Goal: Task Accomplishment & Management: Manage account settings

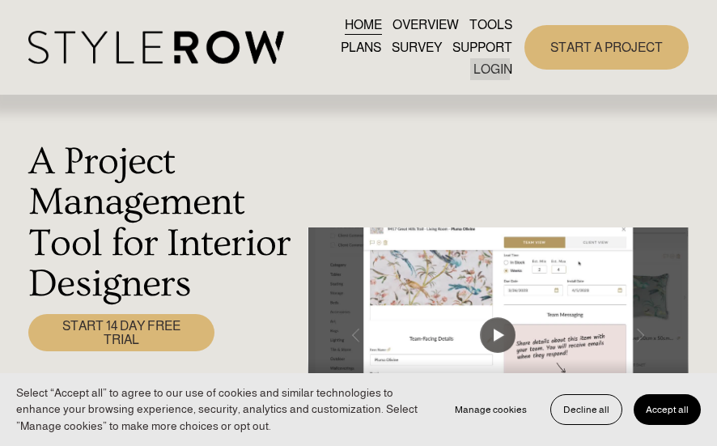
click at [493, 64] on link "LOGIN" at bounding box center [492, 69] width 39 height 22
click at [486, 66] on link "LOGIN" at bounding box center [492, 69] width 39 height 22
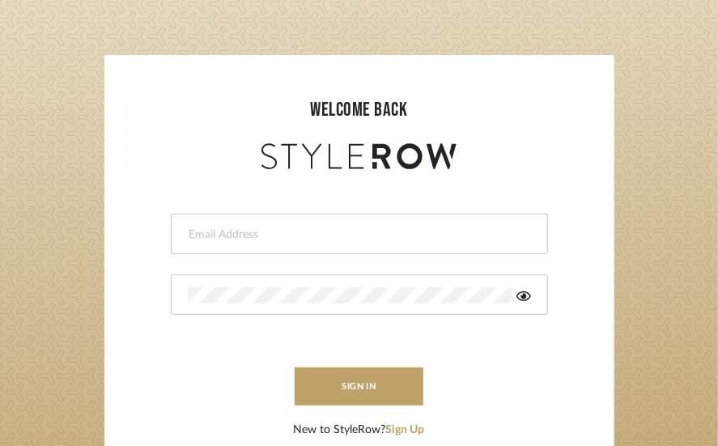
scroll to position [162, 0]
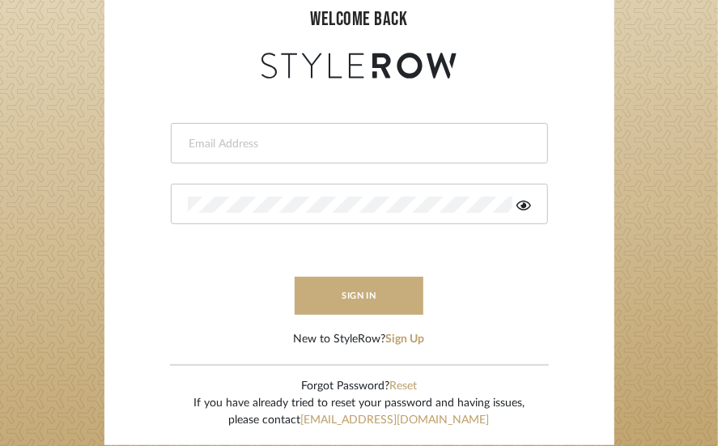
type input "jpalmerinteriors@gmail.com"
click at [352, 282] on button "sign in" at bounding box center [360, 296] width 130 height 38
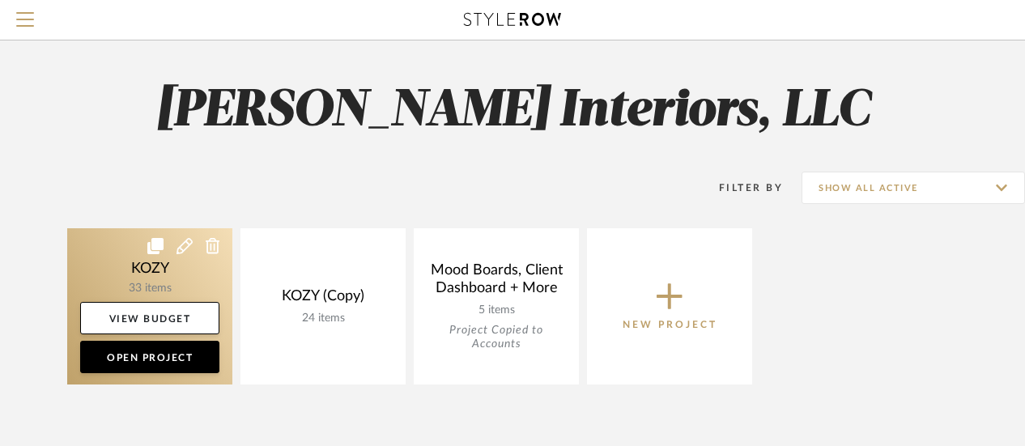
click at [147, 278] on link at bounding box center [149, 306] width 165 height 156
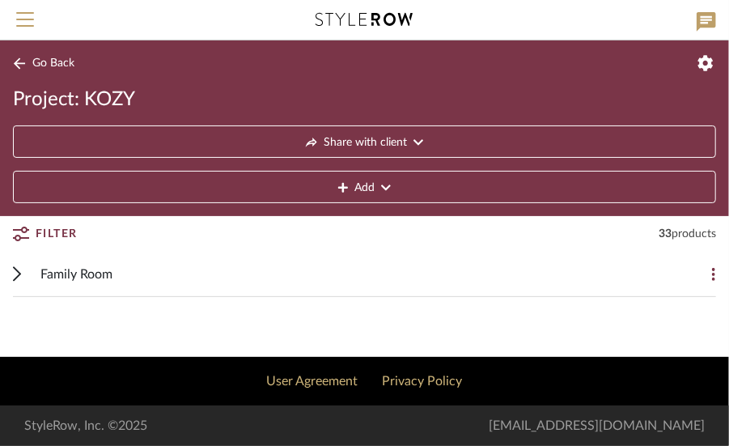
click at [84, 265] on span "Family Room" at bounding box center [76, 274] width 72 height 19
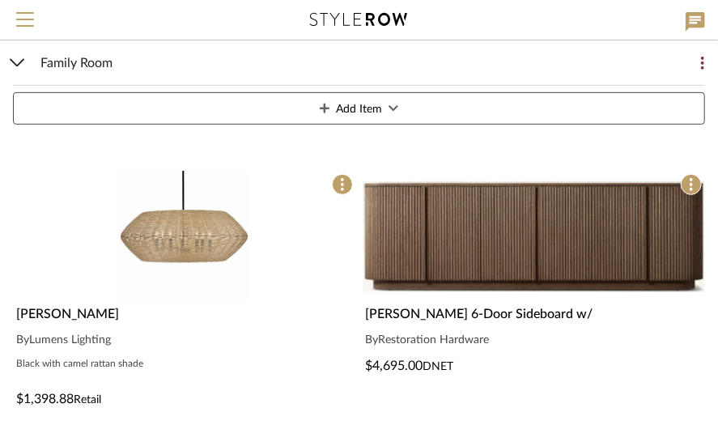
scroll to position [243, 0]
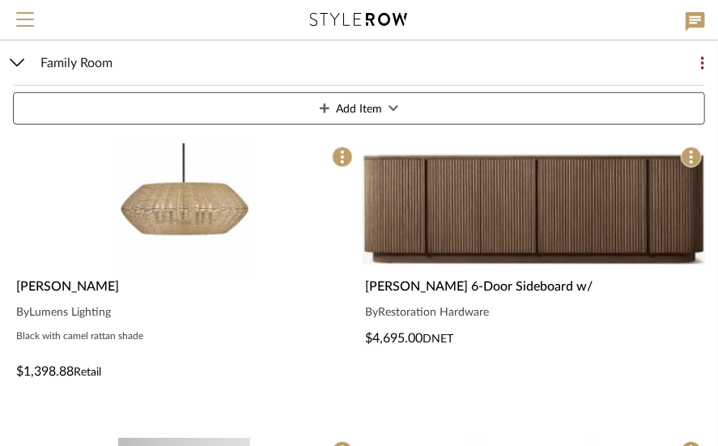
click at [18, 62] on icon at bounding box center [17, 63] width 15 height 8
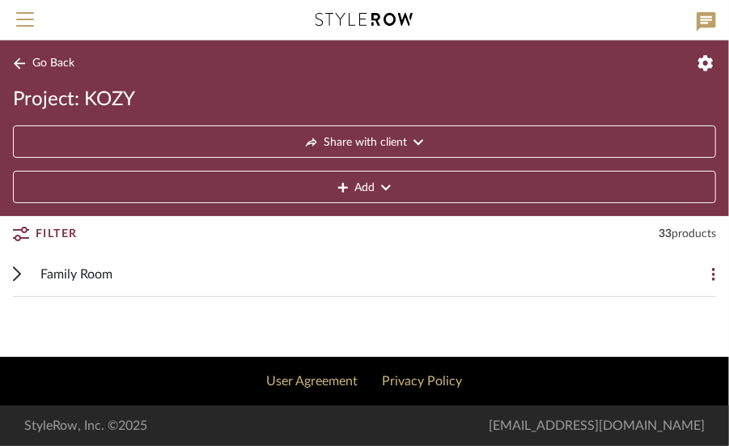
click at [73, 268] on span "Family Room" at bounding box center [76, 274] width 72 height 19
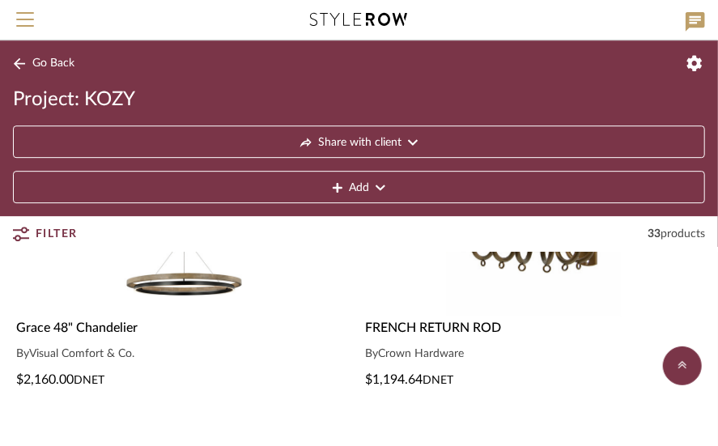
scroll to position [1619, 0]
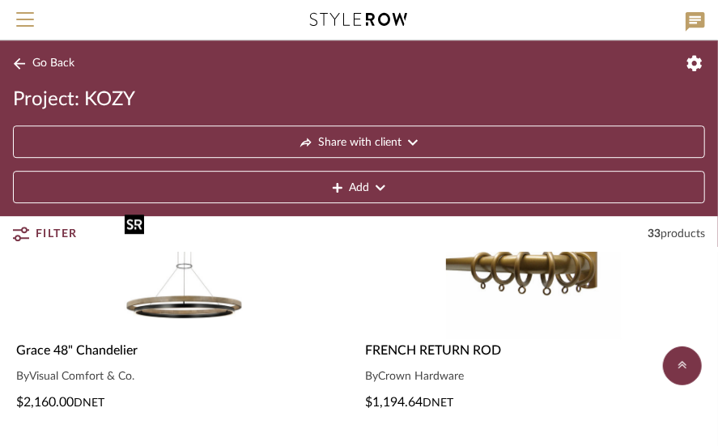
click at [175, 307] on img "0" at bounding box center [184, 273] width 132 height 132
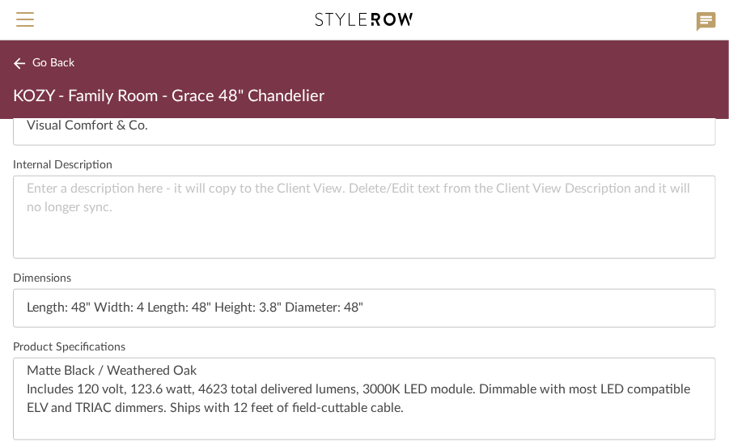
scroll to position [567, 0]
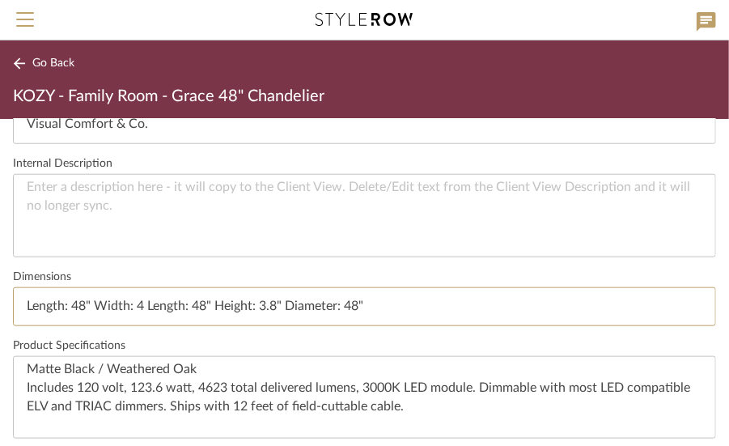
drag, startPoint x: 25, startPoint y: 299, endPoint x: 418, endPoint y: 335, distance: 395.0
click at [418, 335] on div "Item Name [PERSON_NAME] 48" Chandelier Brand Visual Comfort & Co. Internal Desc…" at bounding box center [364, 229] width 703 height 447
click at [308, 185] on textarea at bounding box center [364, 215] width 703 height 83
click at [19, 58] on icon at bounding box center [19, 62] width 11 height 11
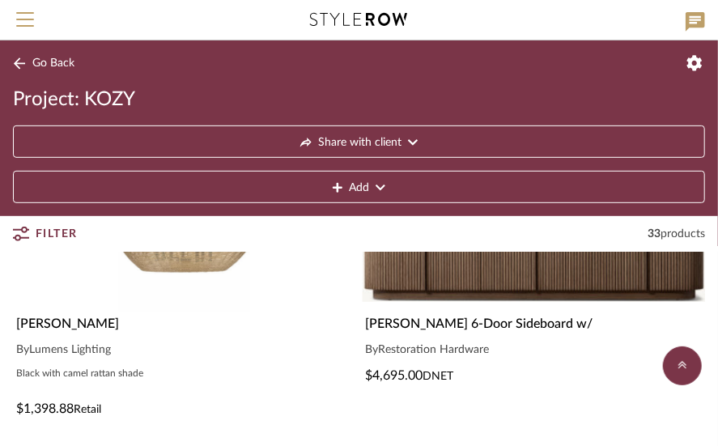
scroll to position [162, 0]
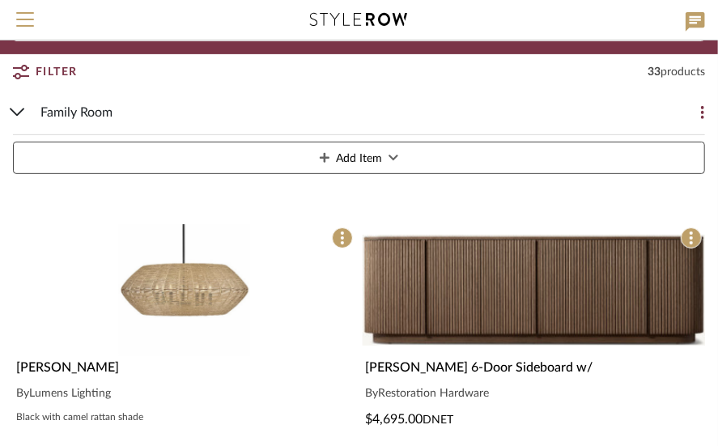
click at [550, 265] on img "0" at bounding box center [534, 290] width 343 height 132
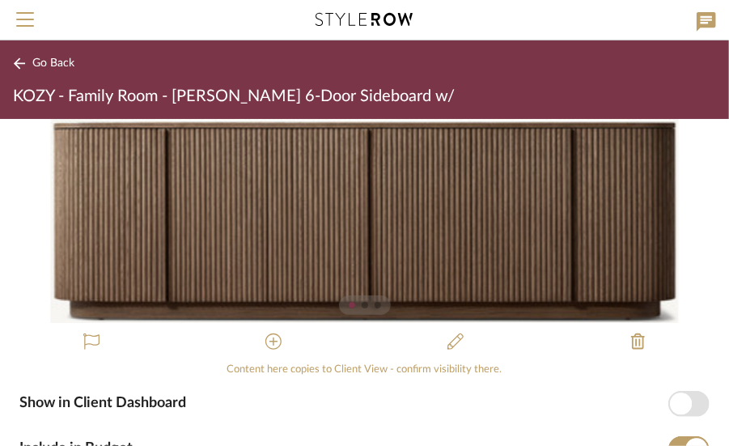
click at [86, 398] on span "Show in Client Dashboard" at bounding box center [102, 403] width 167 height 15
click at [669, 398] on button "Show in Client Dashboard" at bounding box center [689, 404] width 41 height 26
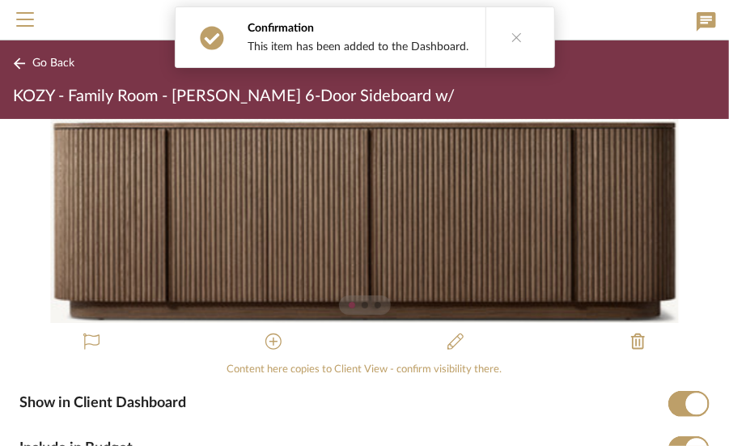
click at [87, 397] on span "Show in Client Dashboard" at bounding box center [102, 403] width 167 height 15
click at [669, 397] on button "Show in Client Dashboard" at bounding box center [689, 404] width 41 height 26
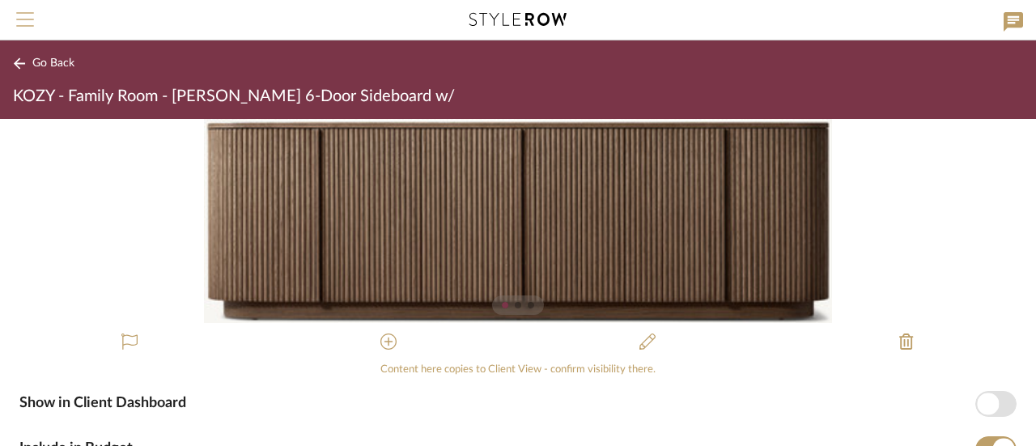
click at [28, 14] on span "Menu" at bounding box center [25, 24] width 18 height 24
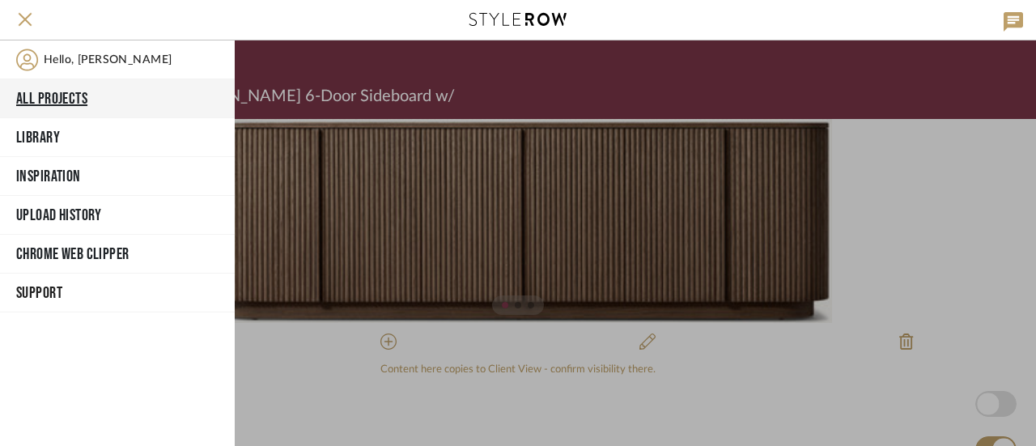
click at [60, 91] on button "All Projects" at bounding box center [117, 98] width 235 height 39
